Goal: Task Accomplishment & Management: Manage account settings

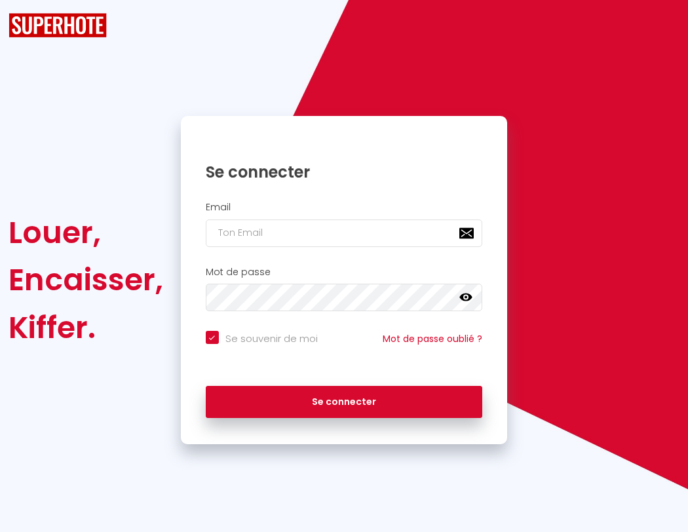
checkbox input "true"
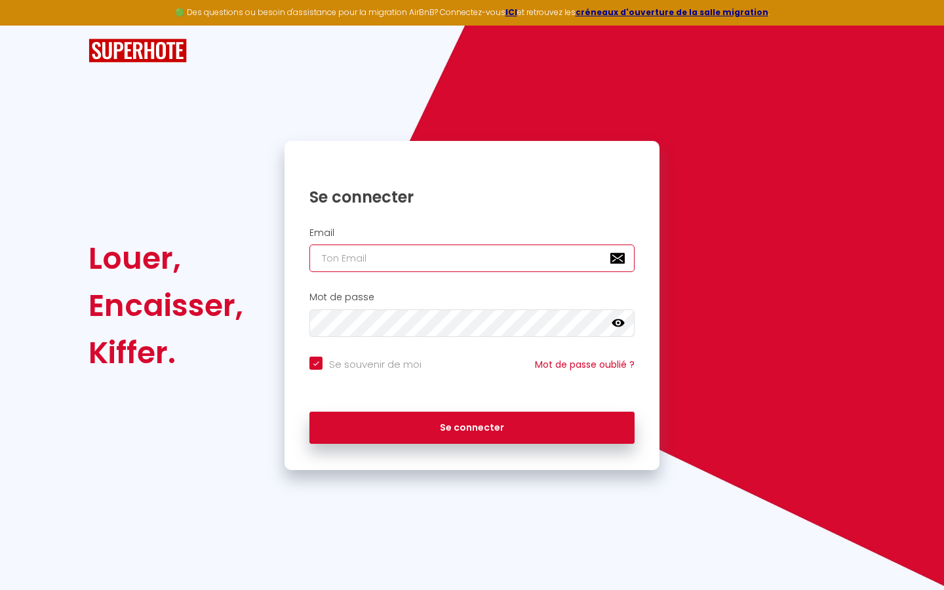
type input "l"
checkbox input "true"
type input "le"
checkbox input "true"
type input "les"
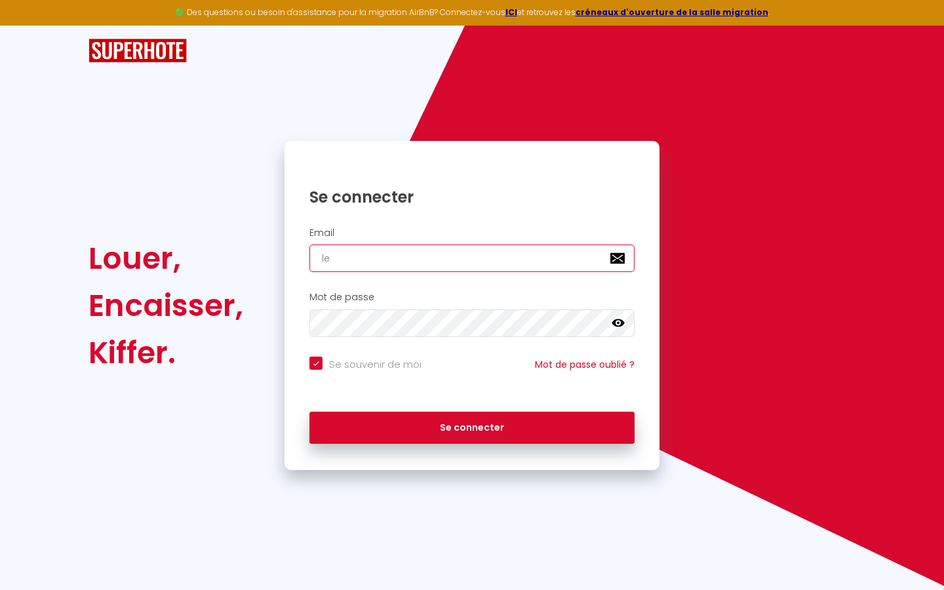
checkbox input "true"
type input "lesp"
checkbox input "true"
type input "lespa"
checkbox input "true"
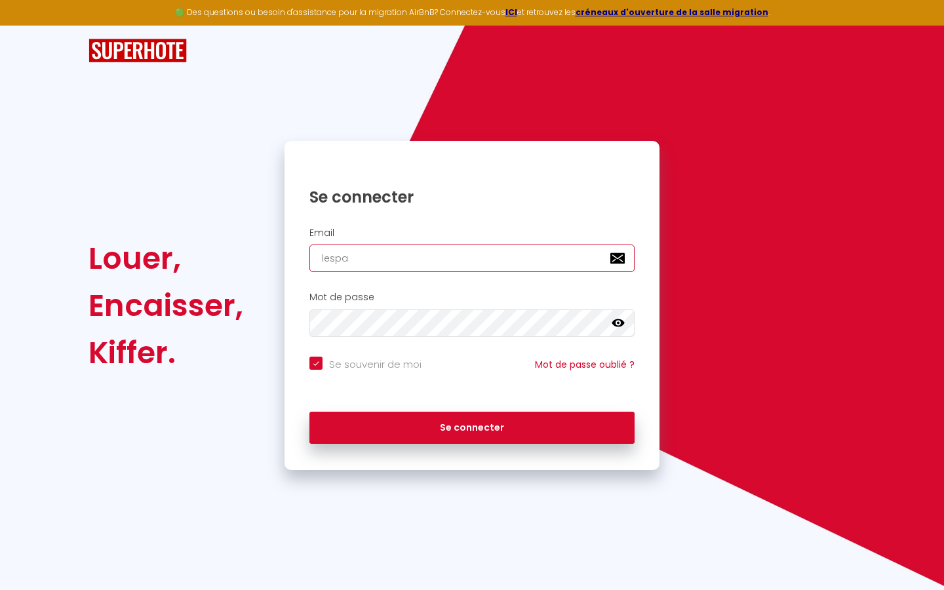
type input "lespac"
checkbox input "true"
type input "lespace"
checkbox input "true"
type input "lespaced"
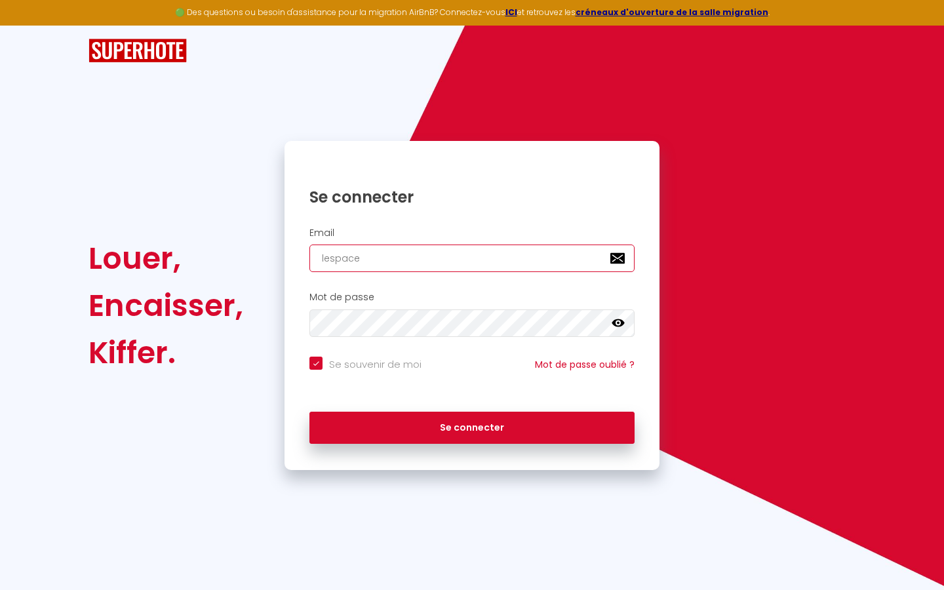
checkbox input "true"
type input "lespacede"
checkbox input "true"
type input "lespacedet"
checkbox input "true"
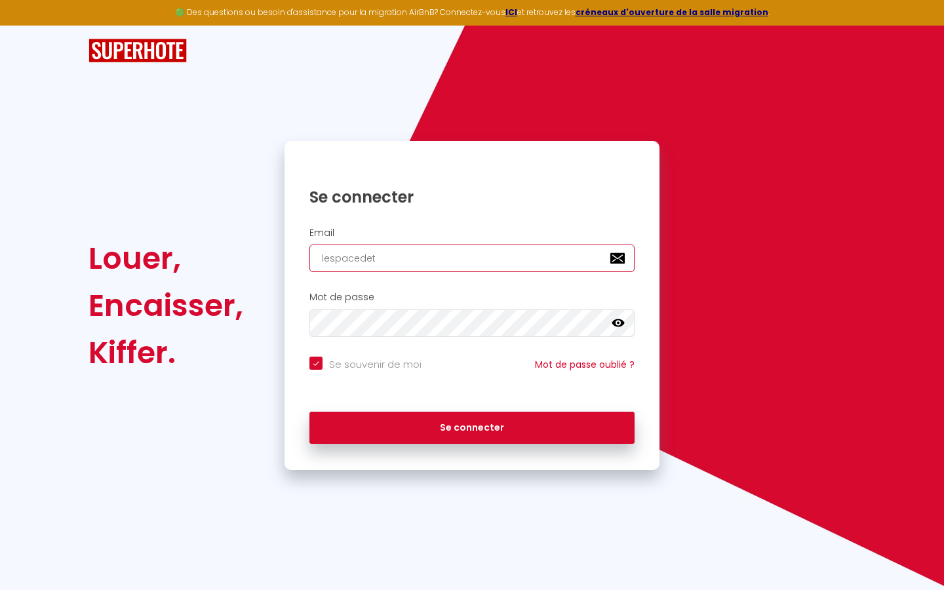
type input "lespacedete"
checkbox input "true"
type input "lespacedeten"
checkbox input "true"
type input "lespacedetent"
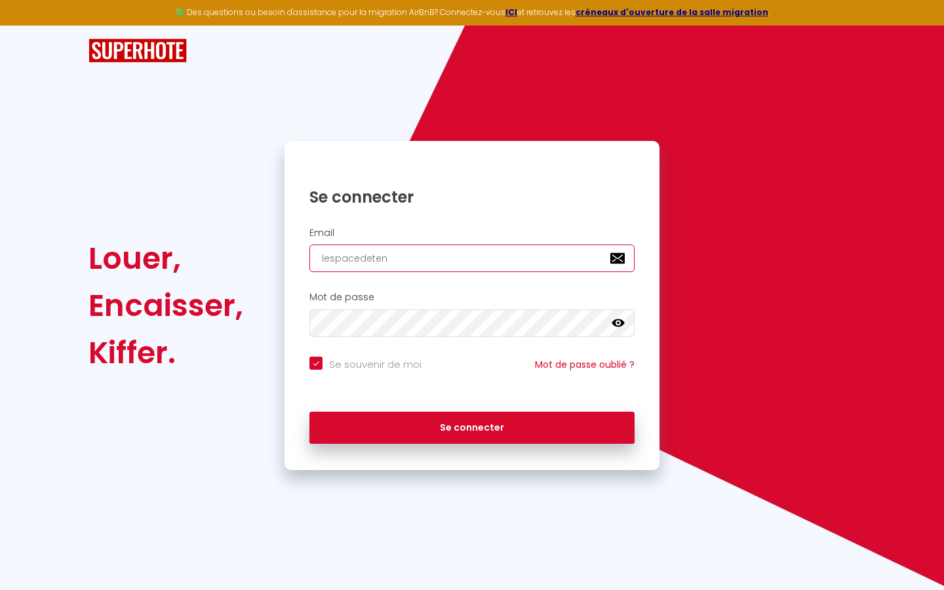
checkbox input "true"
type input "lespacedetente"
checkbox input "true"
type input "lespacedetente@"
checkbox input "true"
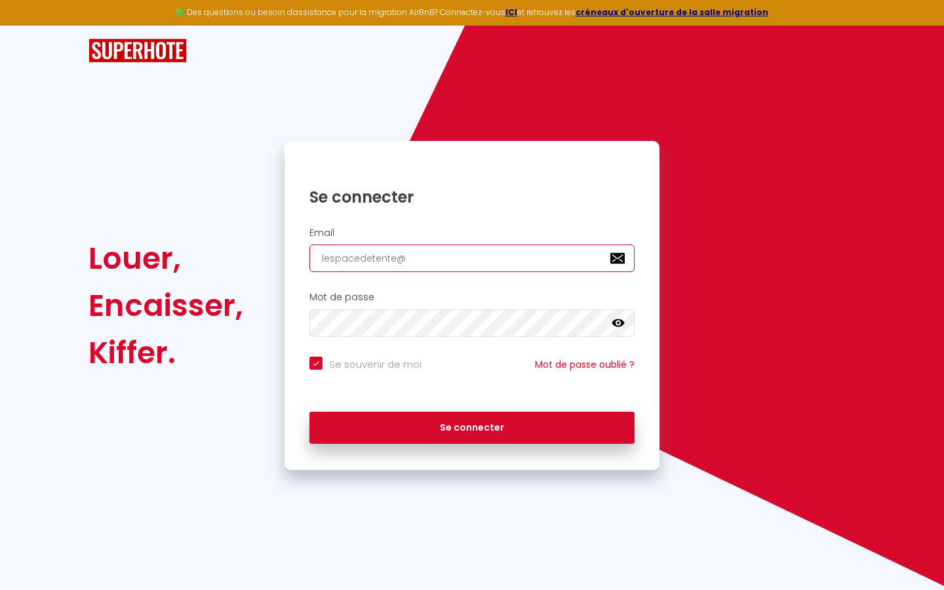
type input "lespacedetente@g"
checkbox input "true"
type input "lespacedetente@gm"
checkbox input "true"
type input "lespacedetente@gma"
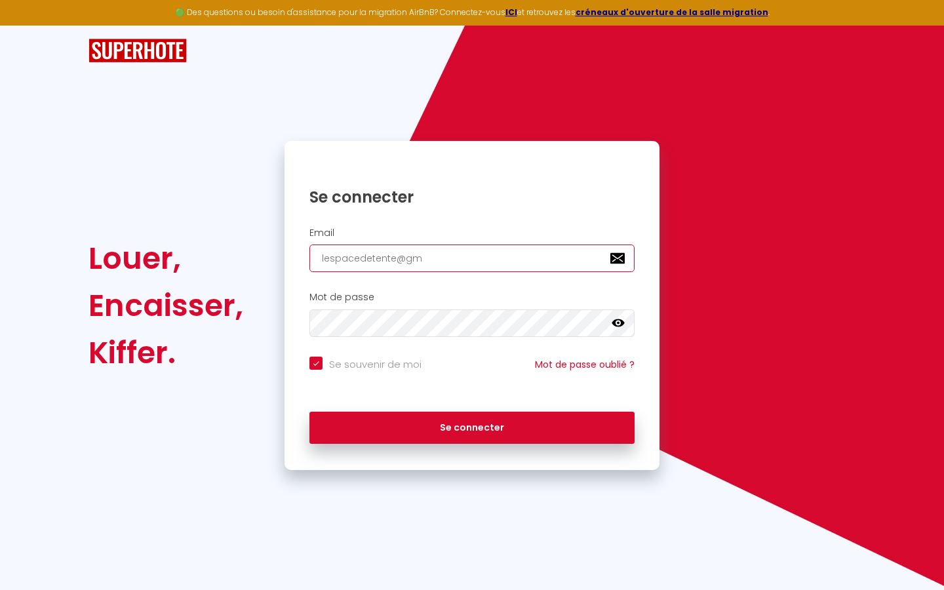
checkbox input "true"
type input "lespacedetente@gmai"
checkbox input "true"
type input "[EMAIL_ADDRESS]"
checkbox input "true"
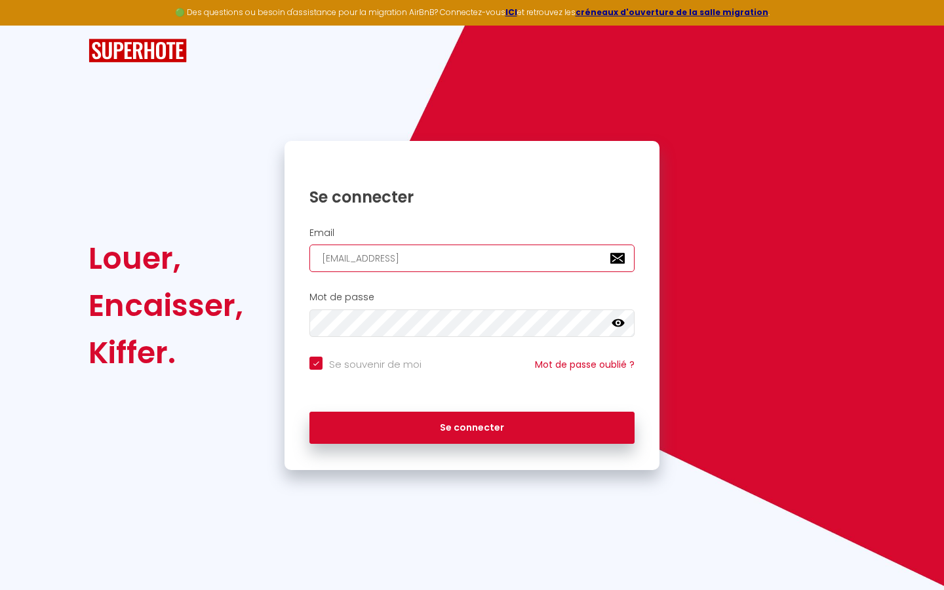
type input "[EMAIL_ADDRESS]."
checkbox input "true"
type input "lespacedetente@gmail.c"
checkbox input "true"
type input "[EMAIL_ADDRESS][DOMAIN_NAME]"
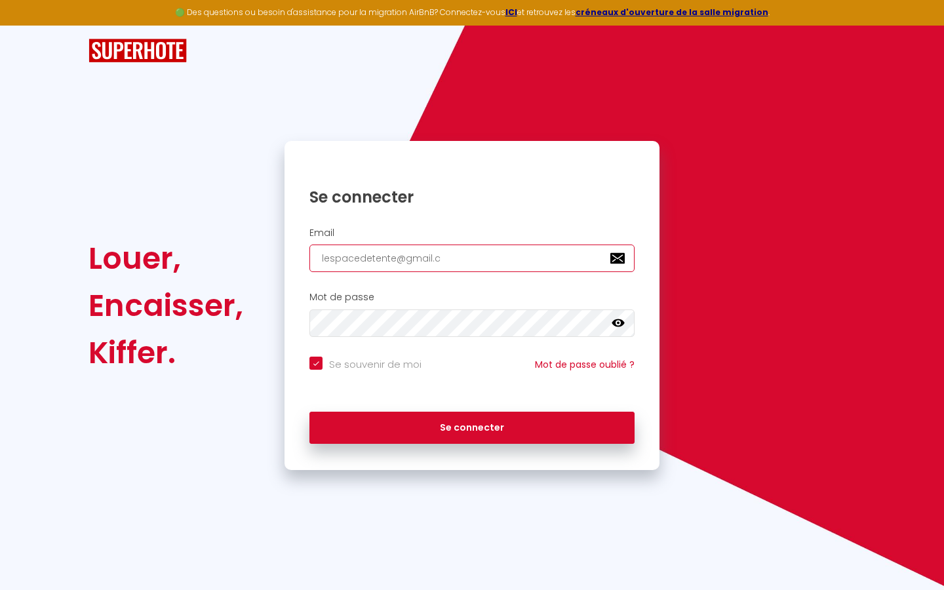
checkbox input "true"
type input "[EMAIL_ADDRESS][DOMAIN_NAME]"
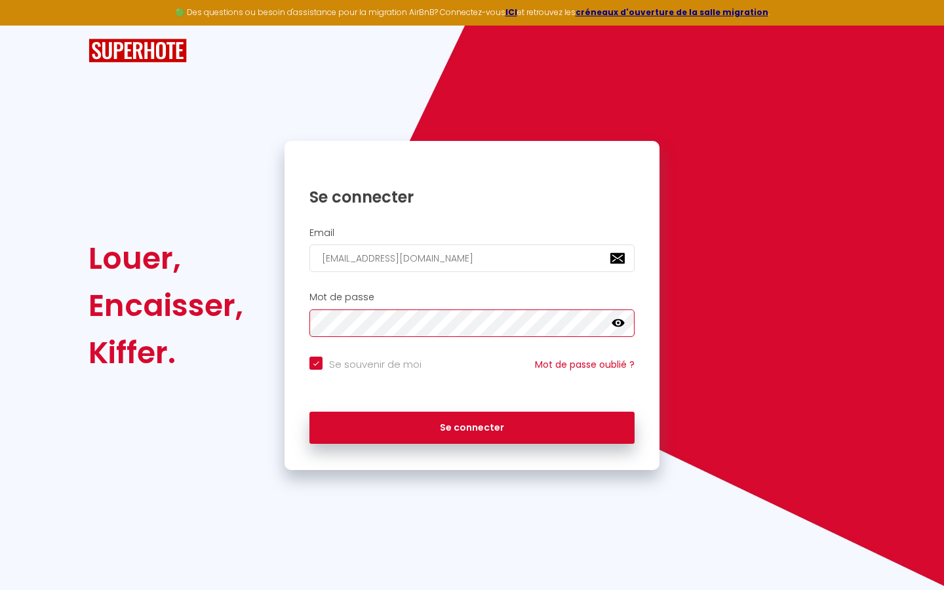
checkbox input "true"
